Goal: Communication & Community: Answer question/provide support

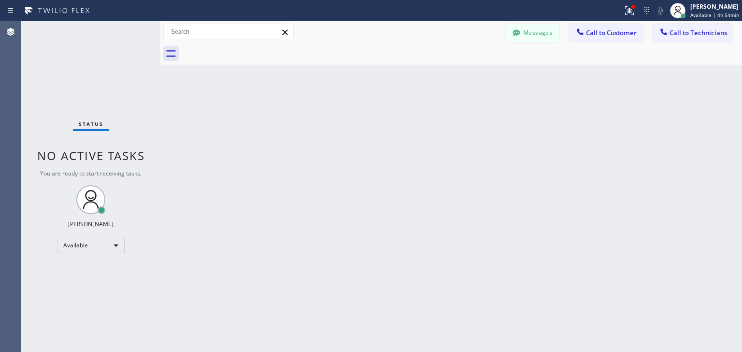
click at [540, 26] on button "Messages" at bounding box center [532, 33] width 53 height 18
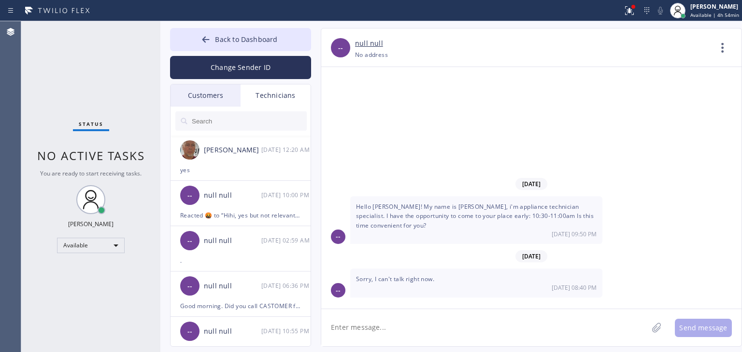
click at [224, 102] on div "Customers" at bounding box center [205, 96] width 70 height 22
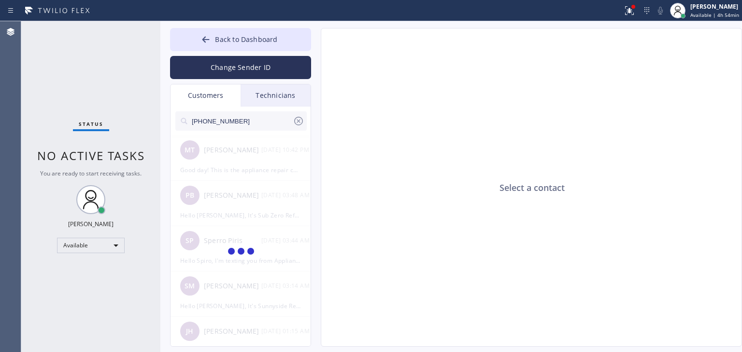
click at [246, 124] on input "[PHONE_NUMBER]" at bounding box center [242, 121] width 102 height 19
click at [246, 124] on input "(707) 492-244" at bounding box center [242, 121] width 102 height 19
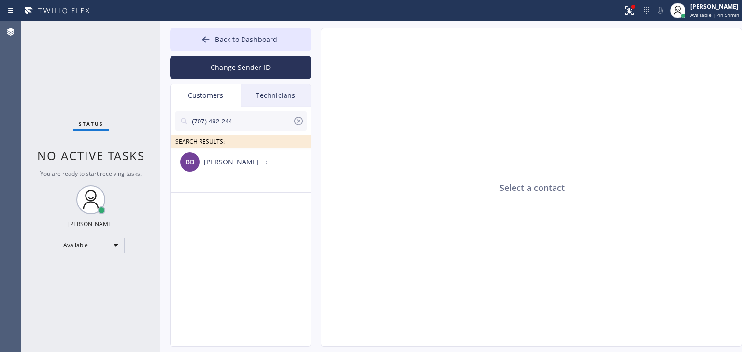
type input "(707) 492-244"
click at [263, 182] on li "BB [PERSON_NAME] --:--" at bounding box center [240, 170] width 141 height 45
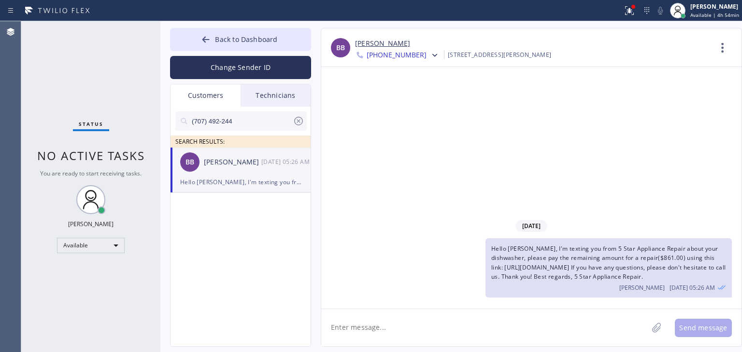
click at [535, 253] on span "Hello [PERSON_NAME], I'm texting you from 5 Star Appliance Repair about your di…" at bounding box center [608, 263] width 234 height 36
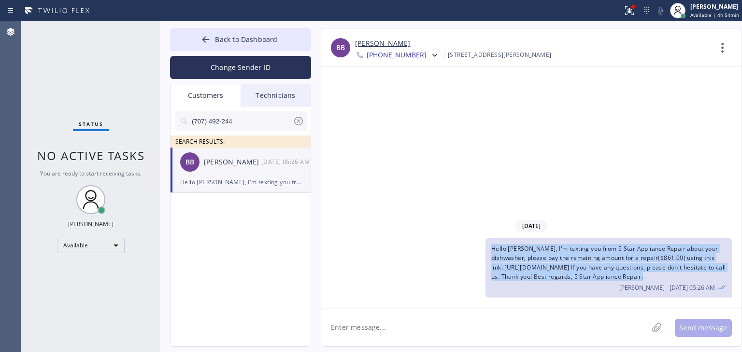
click at [535, 253] on span "Hello [PERSON_NAME], I'm texting you from 5 Star Appliance Repair about your di…" at bounding box center [608, 263] width 234 height 36
copy span "Hello [PERSON_NAME], I'm texting you from 5 Star Appliance Repair about your di…"
